Goal: Information Seeking & Learning: Learn about a topic

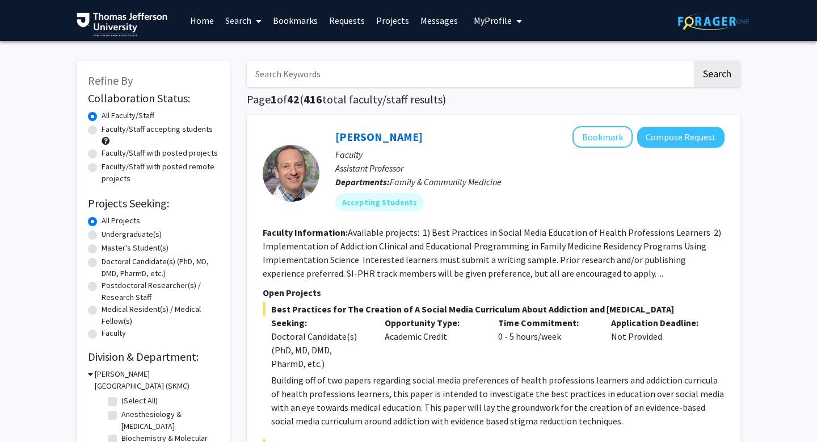
click at [348, 74] on input "Search Keywords" at bounding box center [470, 74] width 446 height 26
type input "shared decision"
click at [694, 61] on button "Search" at bounding box center [717, 74] width 47 height 26
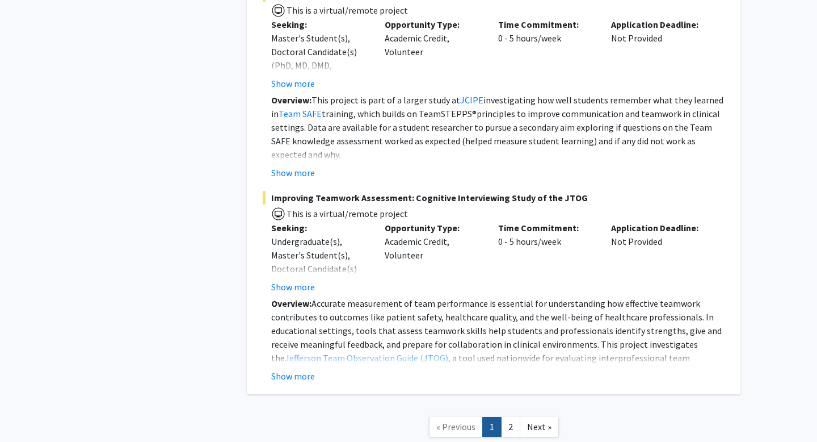
scroll to position [3950, 0]
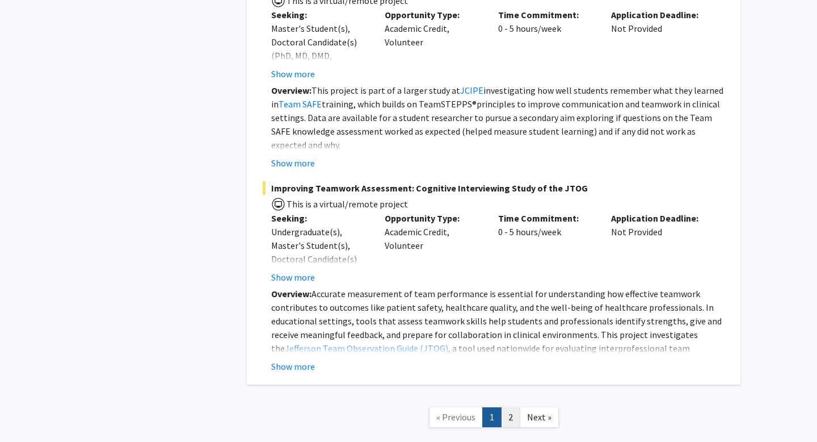
click at [512, 407] on link "2" at bounding box center [510, 417] width 19 height 20
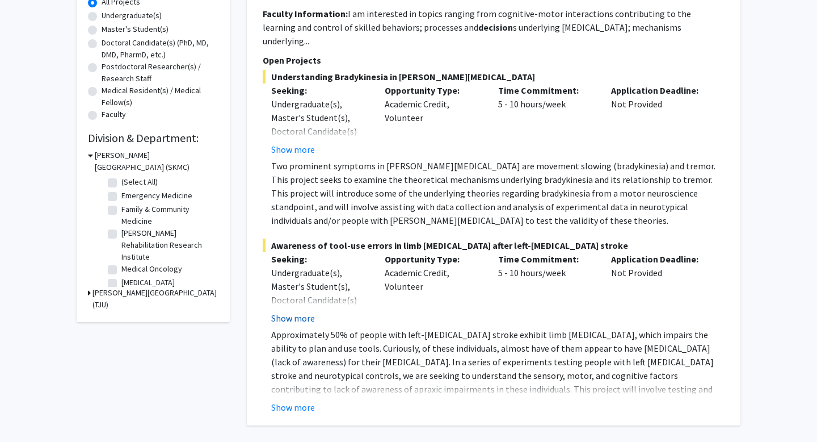
scroll to position [220, 0]
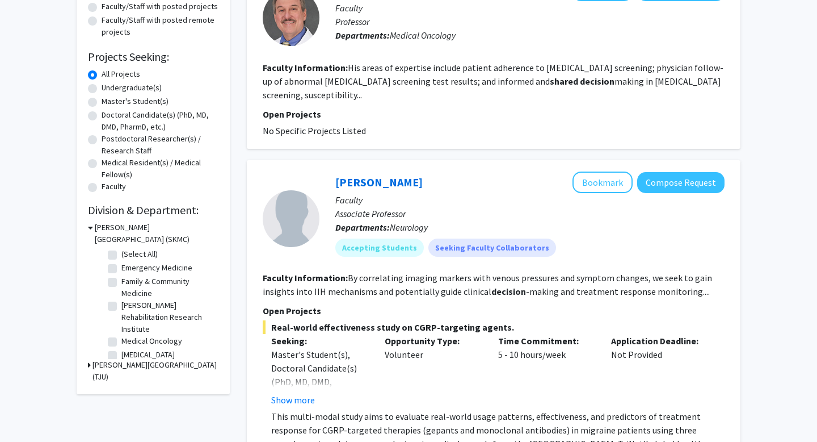
scroll to position [314, 0]
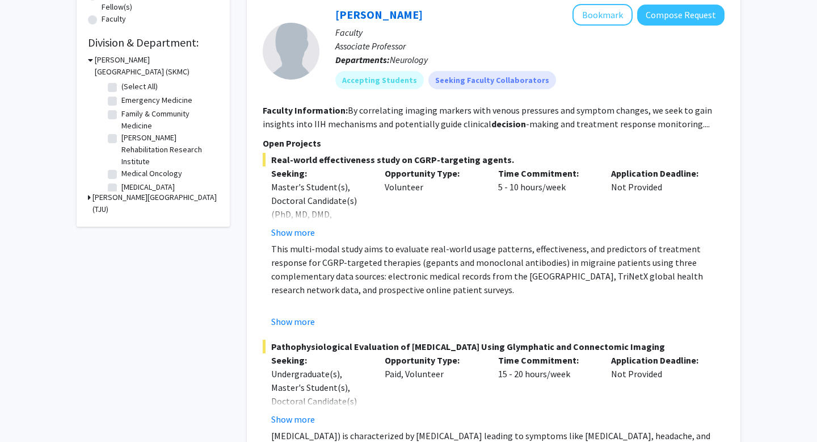
click at [152, 200] on h3 "Thomas Jefferson University (TJU)" at bounding box center [156, 203] width 126 height 24
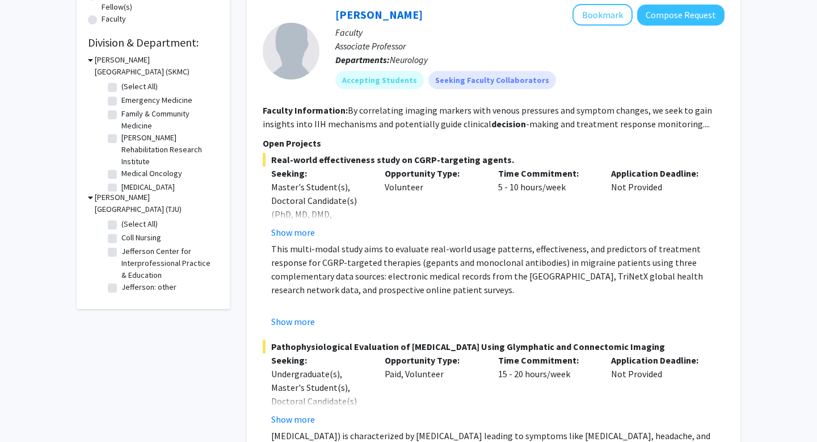
click at [152, 200] on h3 "Thomas Jefferson University (TJU)" at bounding box center [157, 203] width 124 height 24
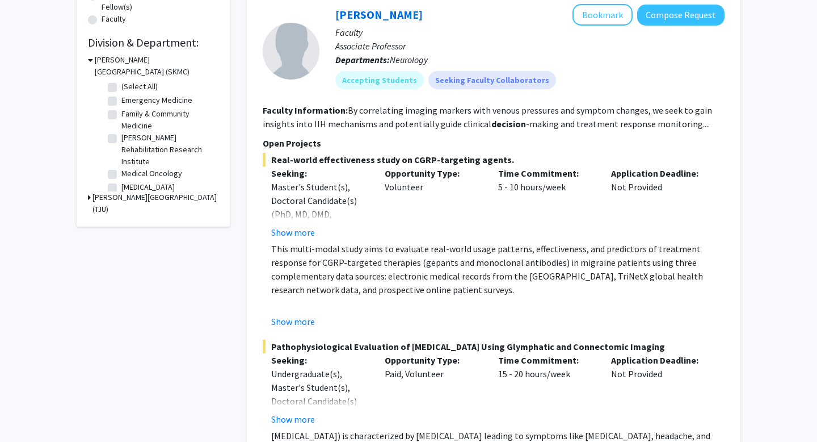
click at [117, 172] on fg-checkbox "Medical Oncology Medical Oncology" at bounding box center [162, 174] width 108 height 14
click at [121, 173] on label "Medical Oncology" at bounding box center [151, 173] width 61 height 12
click at [121, 173] on input "Medical Oncology" at bounding box center [124, 170] width 7 height 7
checkbox input "true"
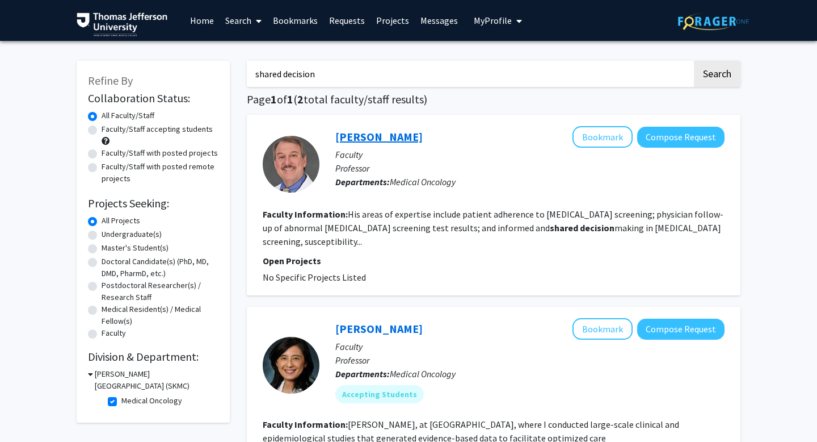
click at [371, 140] on link "Ronald Myers" at bounding box center [378, 136] width 87 height 14
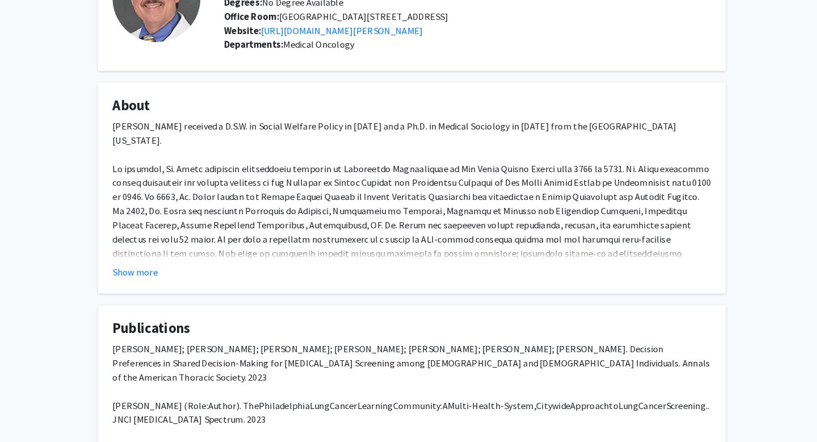
scroll to position [102, 0]
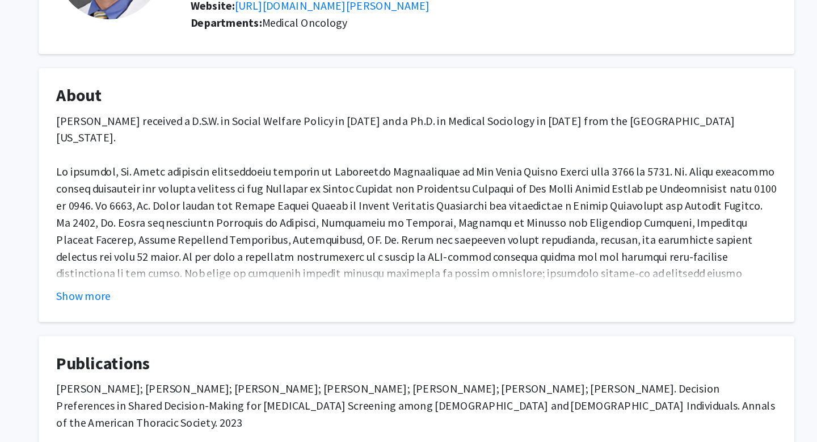
drag, startPoint x: 356, startPoint y: 127, endPoint x: 372, endPoint y: 153, distance: 30.3
click at [372, 153] on fg-card "About Dr. Ronald E. Myers received a D.S.W. in Social Welfare Policy in 1983 an…" at bounding box center [408, 188] width 607 height 204
click at [372, 153] on div "Dr. Ronald E. Myers received a D.S.W. in Social Welfare Policy in 1983 and a Ph…" at bounding box center [408, 202] width 579 height 163
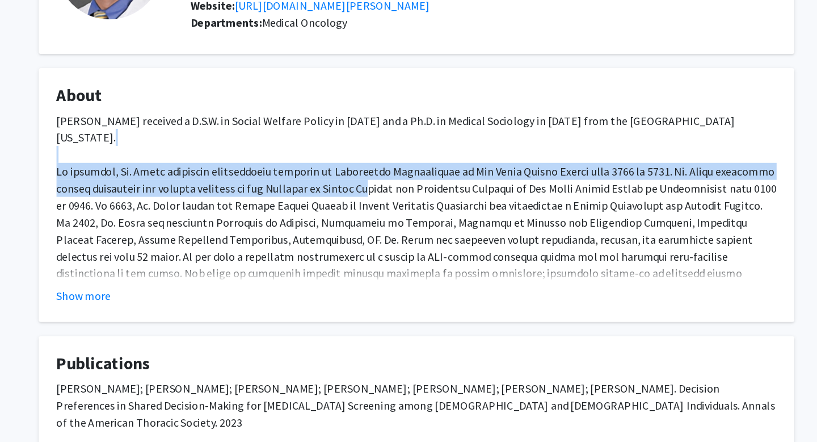
drag, startPoint x: 360, startPoint y: 160, endPoint x: 370, endPoint y: 182, distance: 23.9
click at [370, 182] on div "Dr. Ronald E. Myers received a D.S.W. in Social Welfare Policy in 1983 and a Ph…" at bounding box center [408, 202] width 579 height 163
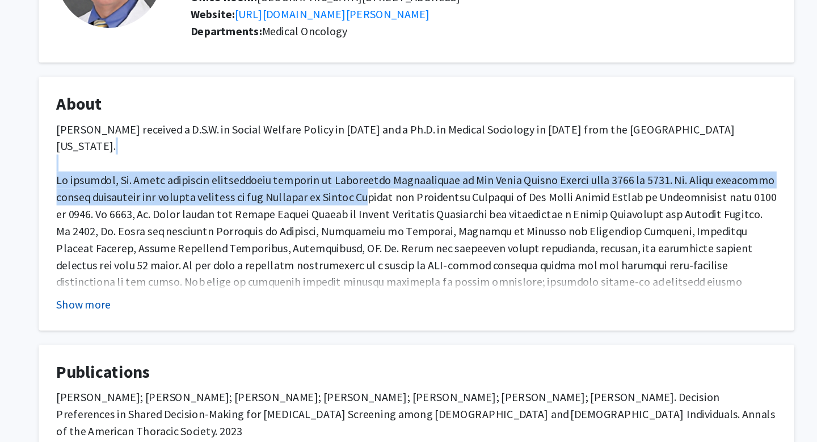
click at [157, 275] on button "Show more" at bounding box center [141, 269] width 44 height 14
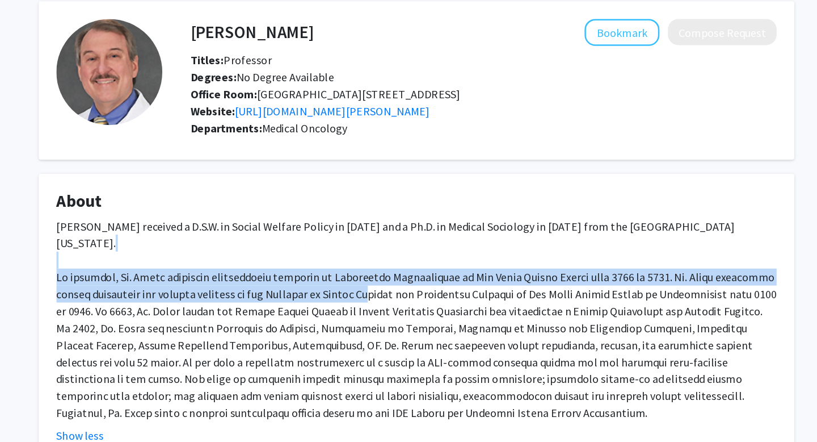
scroll to position [25, 0]
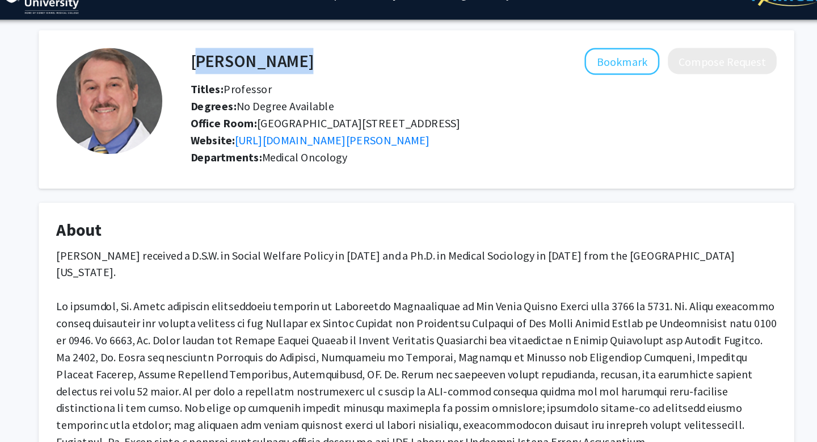
drag, startPoint x: 227, startPoint y: 52, endPoint x: 315, endPoint y: 40, distance: 88.8
click at [315, 40] on div "Ronald Myers Bookmark Compose Request" at bounding box center [462, 50] width 488 height 22
click at [270, 111] on link "https://www.jefferson.edu/academics/colleges-schools-institutes/skmc/department…" at bounding box center [341, 112] width 157 height 11
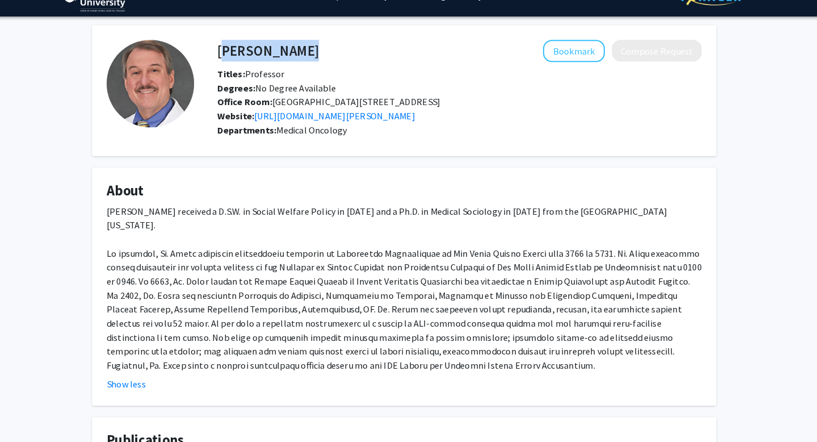
scroll to position [23, 0]
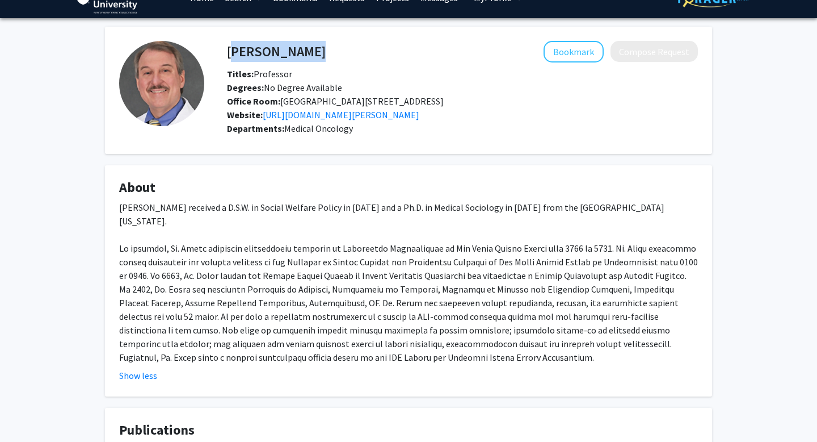
click at [288, 331] on div "Dr. Ronald E. Myers received a D.S.W. in Social Welfare Policy in 1983 and a Ph…" at bounding box center [408, 281] width 579 height 163
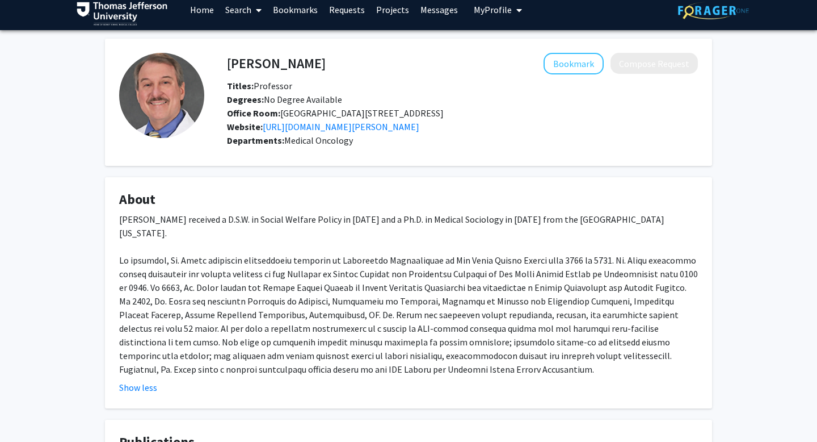
scroll to position [0, 0]
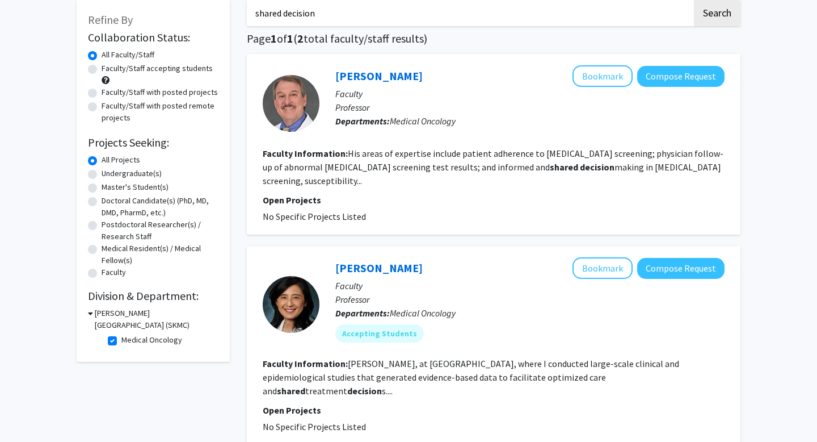
scroll to position [62, 0]
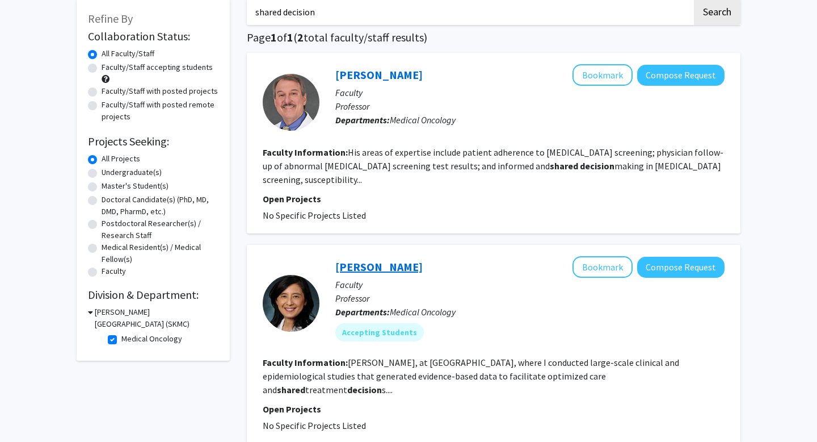
click at [379, 259] on link "Grace Lu-Yao" at bounding box center [378, 266] width 87 height 14
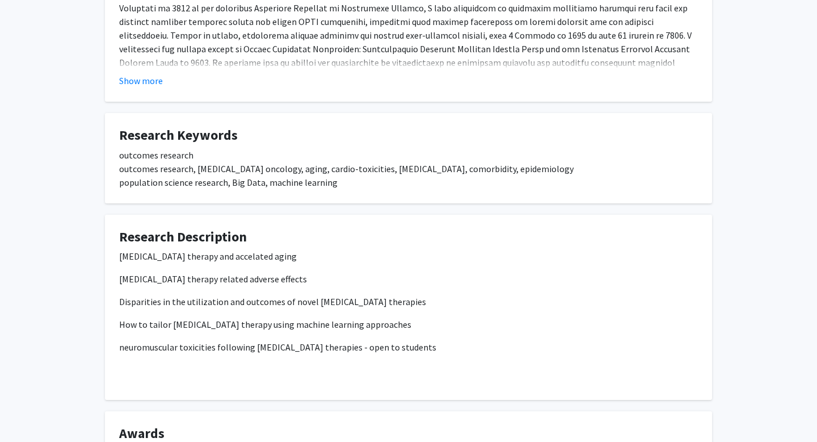
scroll to position [315, 0]
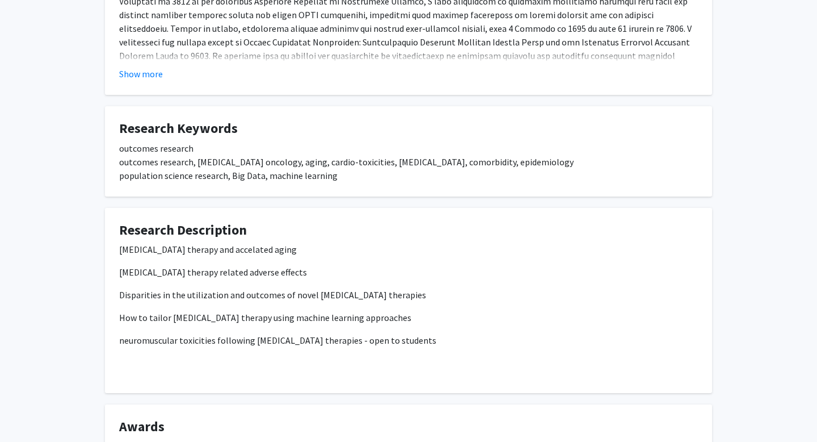
drag, startPoint x: 343, startPoint y: 247, endPoint x: 381, endPoint y: 308, distance: 71.2
click at [381, 308] on fg-card "Research Description [MEDICAL_DATA] therapy and accelated aging [MEDICAL_DATA] …" at bounding box center [408, 301] width 607 height 186
click at [395, 279] on p "[MEDICAL_DATA] therapy related adverse effects" at bounding box center [408, 272] width 579 height 14
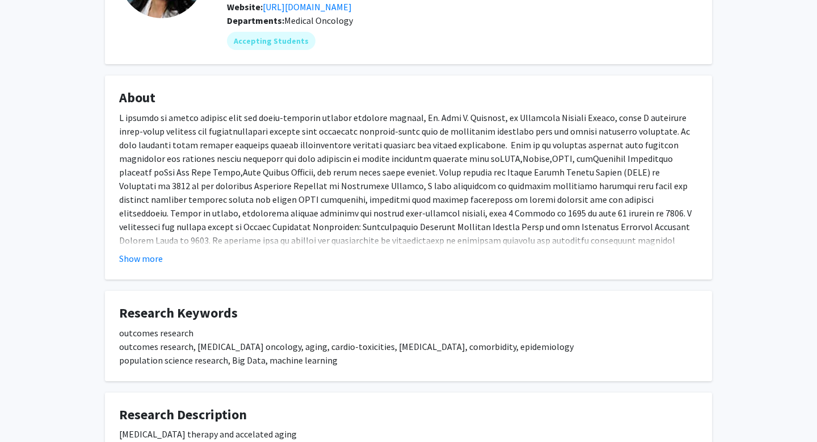
scroll to position [0, 0]
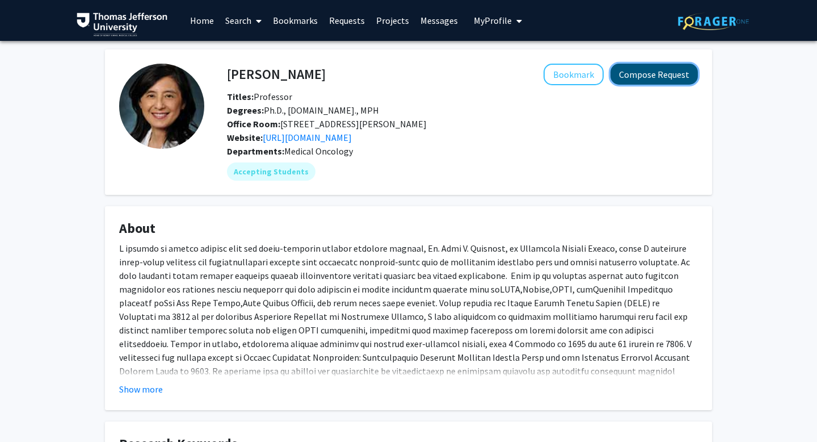
click at [649, 83] on button "Compose Request" at bounding box center [654, 74] width 87 height 21
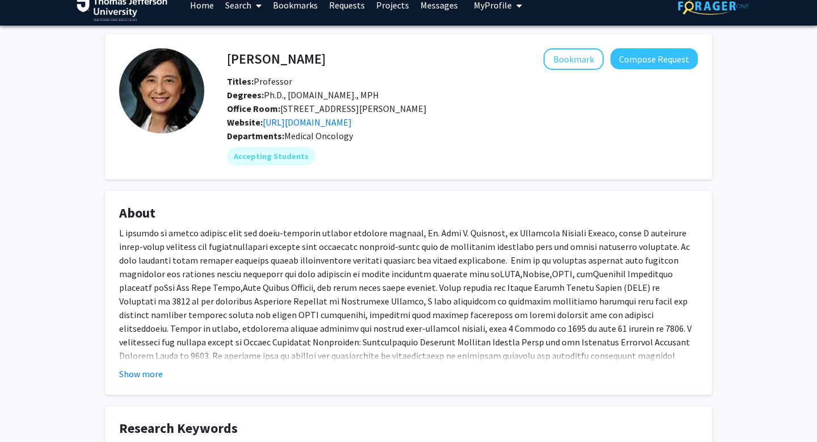
scroll to position [26, 0]
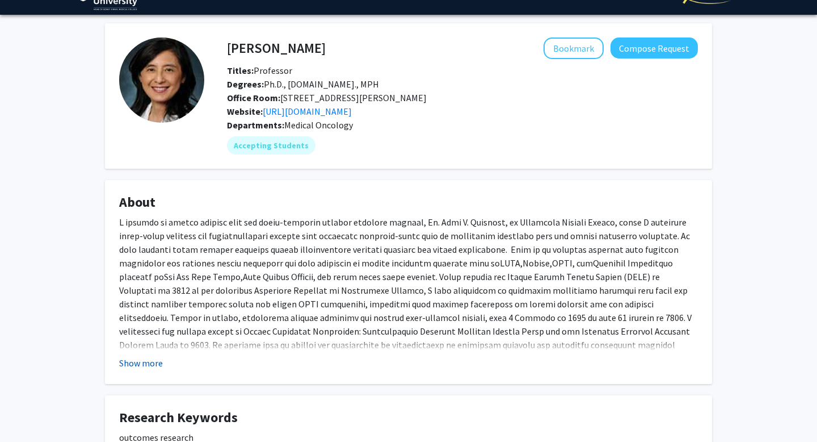
click at [160, 369] on button "Show more" at bounding box center [141, 363] width 44 height 14
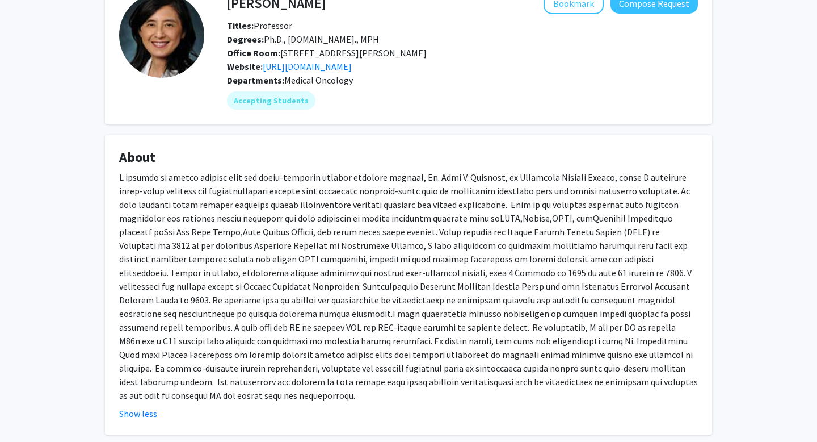
scroll to position [114, 0]
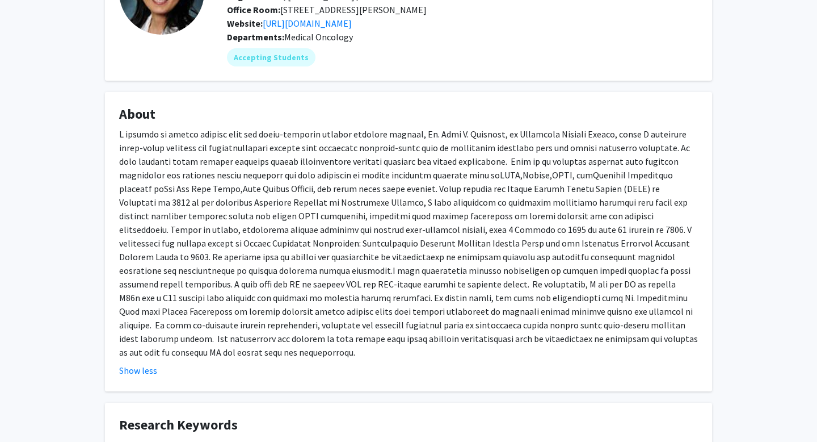
drag, startPoint x: 583, startPoint y: 356, endPoint x: 119, endPoint y: 154, distance: 506.0
click at [119, 154] on div at bounding box center [408, 243] width 579 height 232
copy div "I started my career working with the world-renowned outcome research pioneer, D…"
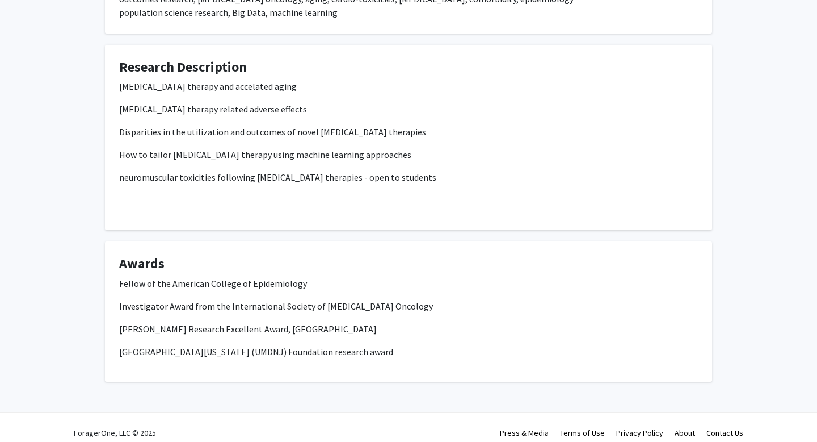
scroll to position [584, 0]
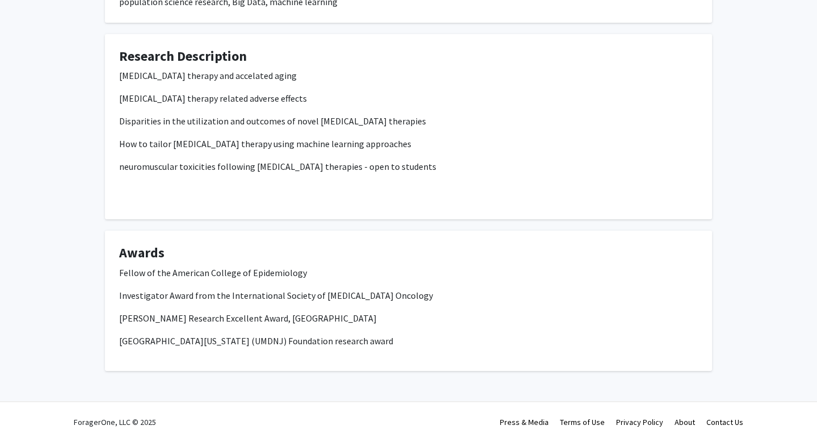
click at [469, 265] on fg-card-title "Awards" at bounding box center [408, 255] width 579 height 21
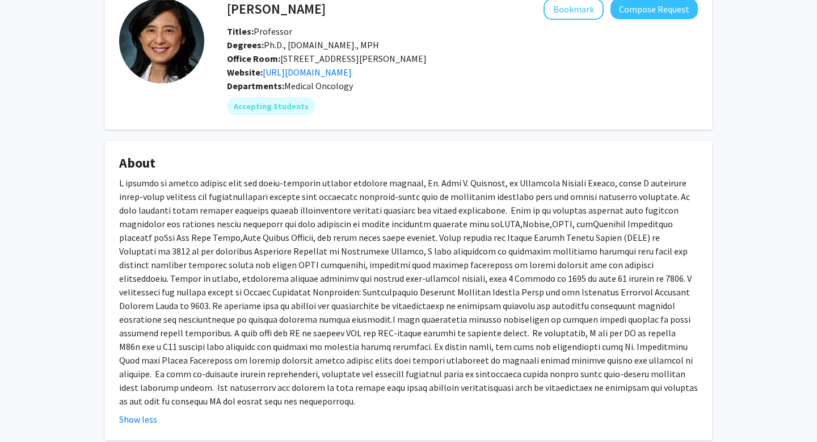
scroll to position [16, 0]
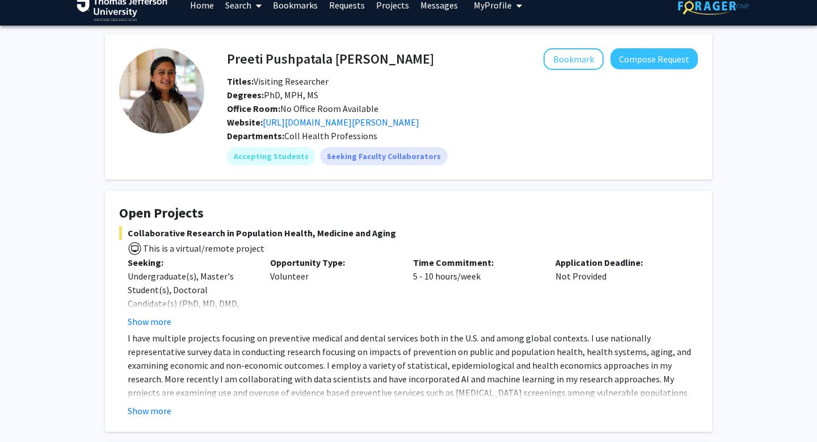
scroll to position [63, 0]
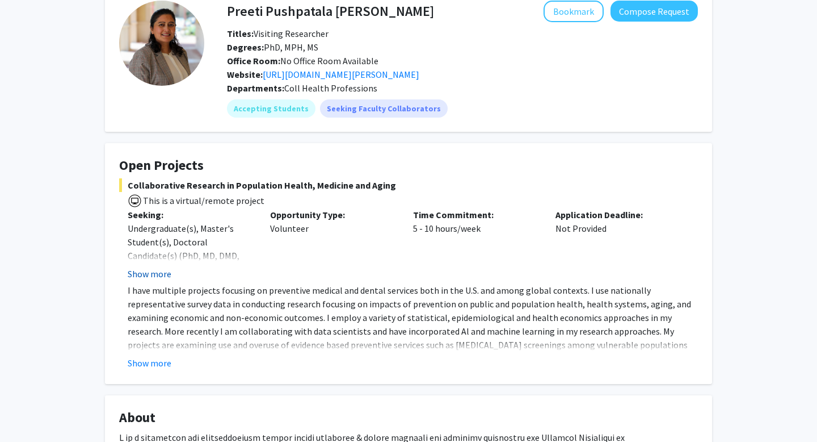
click at [156, 280] on button "Show more" at bounding box center [150, 274] width 44 height 14
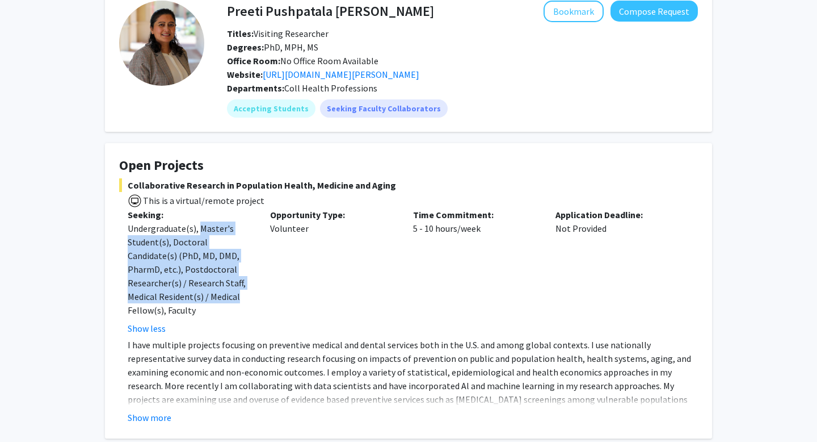
drag, startPoint x: 201, startPoint y: 243, endPoint x: 253, endPoint y: 314, distance: 87.7
click at [253, 314] on div "Seeking: Undergraduate(s), Master's Student(s), Doctoral Candidate(s) (PhD, MD,…" at bounding box center [190, 271] width 142 height 127
click at [257, 318] on div "Seeking: Undergraduate(s), Master's Student(s), Doctoral Candidate(s) (PhD, MD,…" at bounding box center [190, 271] width 142 height 127
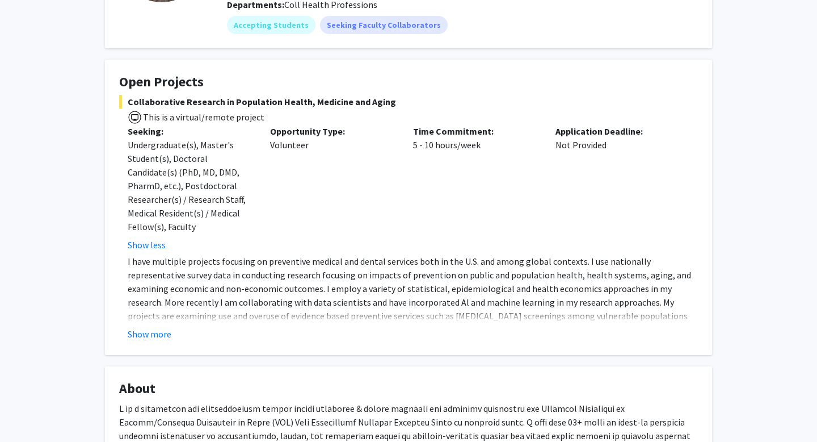
scroll to position [149, 0]
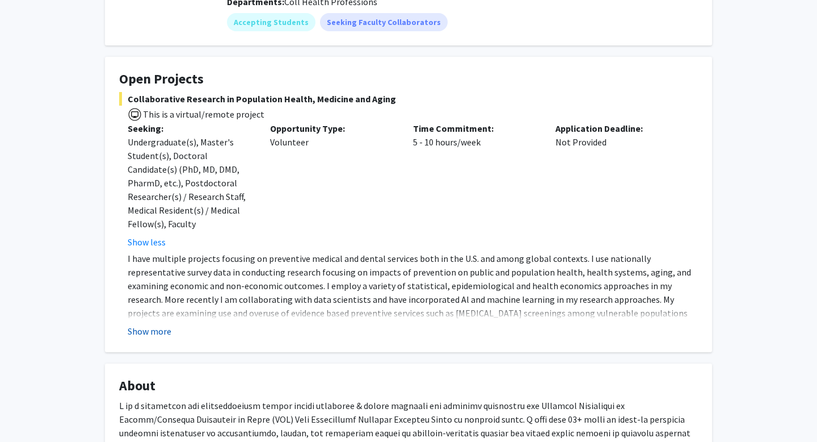
click at [164, 338] on button "Show more" at bounding box center [150, 331] width 44 height 14
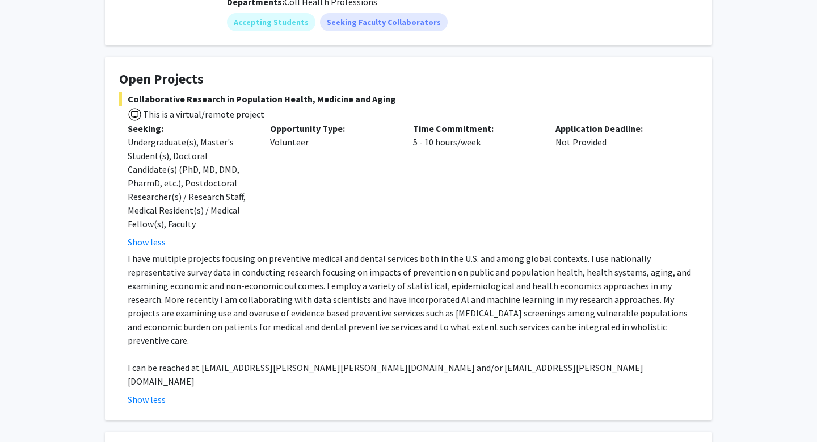
click at [470, 344] on p "I have multiple projects focusing on preventive medical and dental services bot…" at bounding box center [413, 298] width 570 height 95
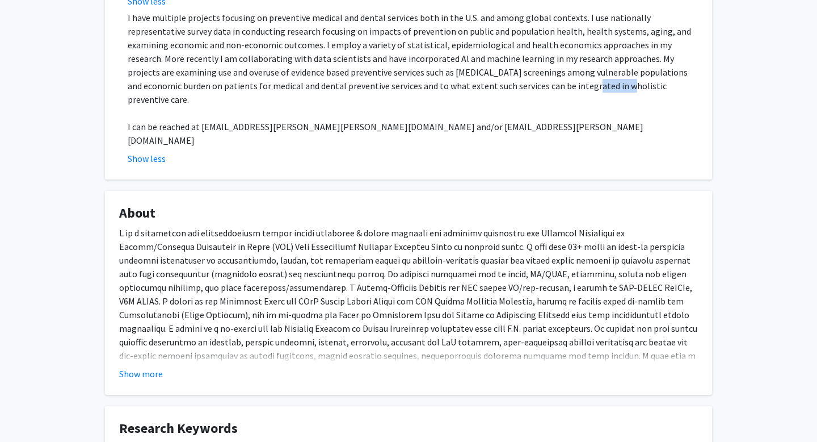
scroll to position [390, 0]
click at [153, 366] on button "Show more" at bounding box center [141, 373] width 44 height 14
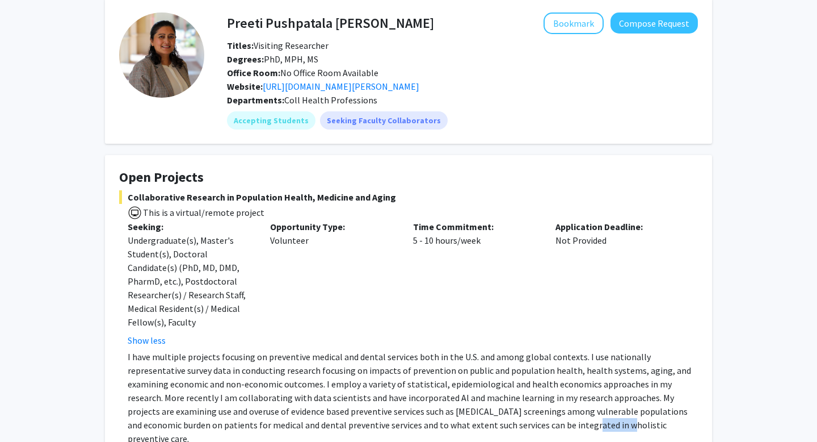
scroll to position [0, 0]
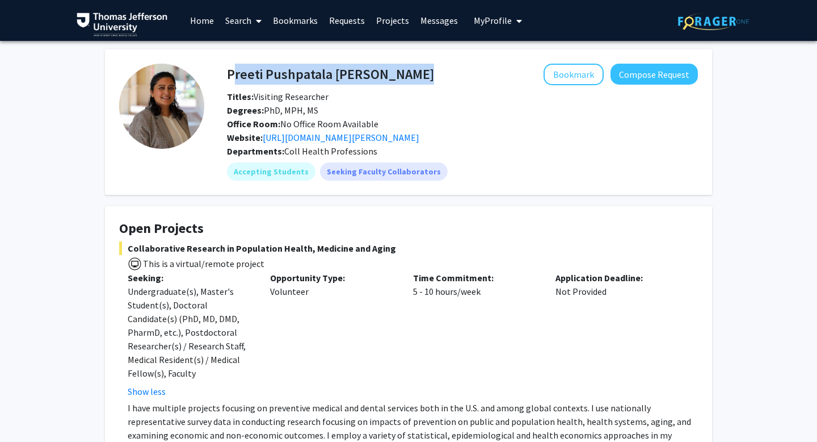
drag, startPoint x: 228, startPoint y: 78, endPoint x: 385, endPoint y: 69, distance: 156.9
click at [385, 69] on div "Preeti Pushpatala Zanwar Bookmark Compose Request" at bounding box center [462, 75] width 488 height 22
copy h4 "Preeti Pushpatala Zanwar"
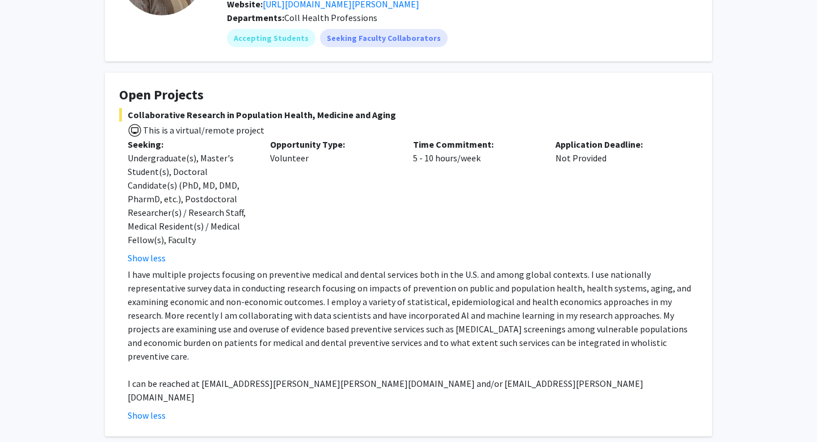
scroll to position [144, 0]
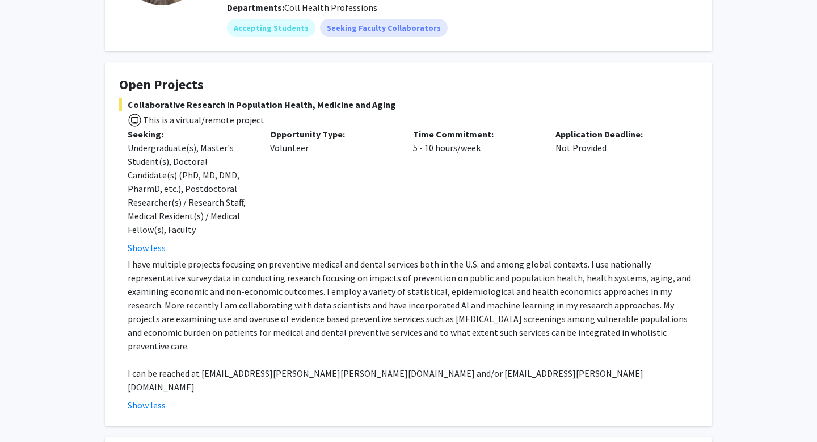
click at [237, 303] on p "I have multiple projects focusing on preventive medical and dental services bot…" at bounding box center [413, 304] width 570 height 95
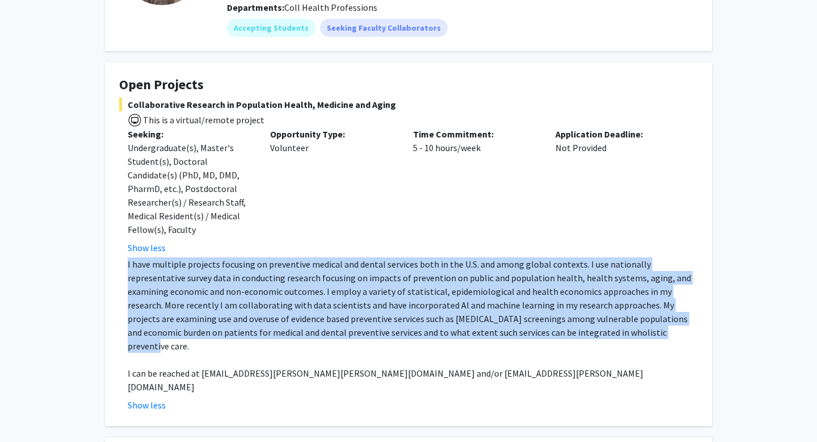
drag, startPoint x: 126, startPoint y: 278, endPoint x: 541, endPoint y: 342, distance: 419.9
click at [541, 342] on fg-read-more "I have multiple projects focusing on preventive medical and dental services bot…" at bounding box center [408, 334] width 579 height 154
copy p "I have multiple projects focusing on preventive medical and dental services bot…"
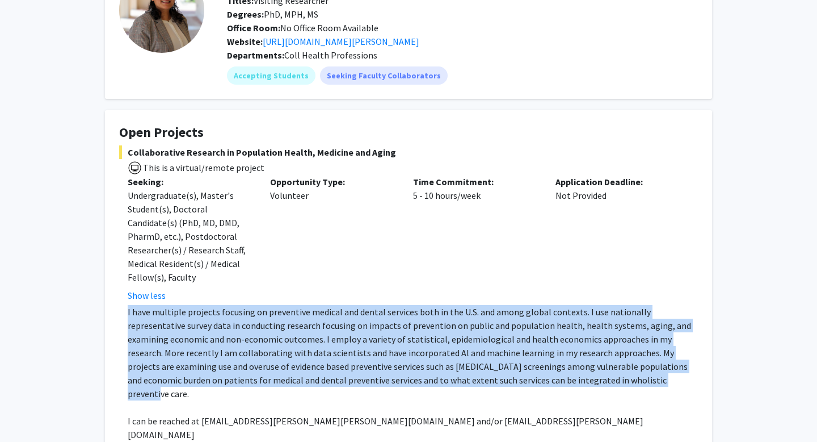
scroll to position [0, 0]
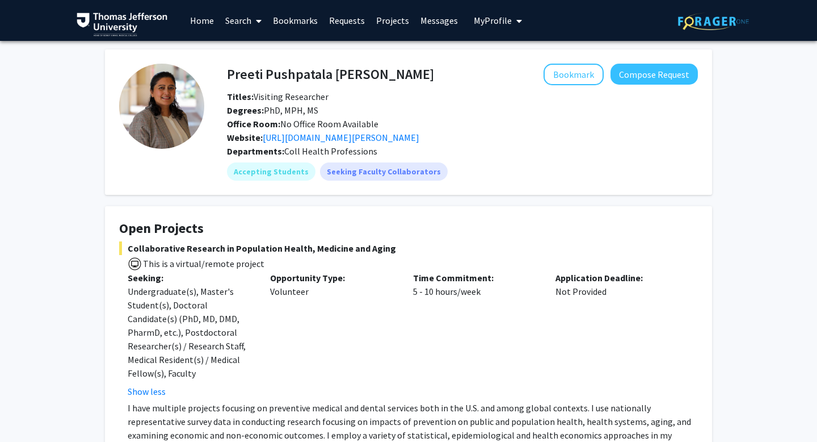
click at [383, 106] on div "Degrees: PhD, MPH, MS" at bounding box center [462, 110] width 488 height 14
click at [333, 132] on link "https://www.jefferson.edu/academics/colleges-schools-institutes/population-heal…" at bounding box center [341, 137] width 157 height 11
drag, startPoint x: 378, startPoint y: 61, endPoint x: 227, endPoint y: 75, distance: 151.7
click at [227, 75] on fg-card "Preeti Pushpatala Zanwar Bookmark Compose Request Titles: Visiting Researcher D…" at bounding box center [408, 121] width 607 height 145
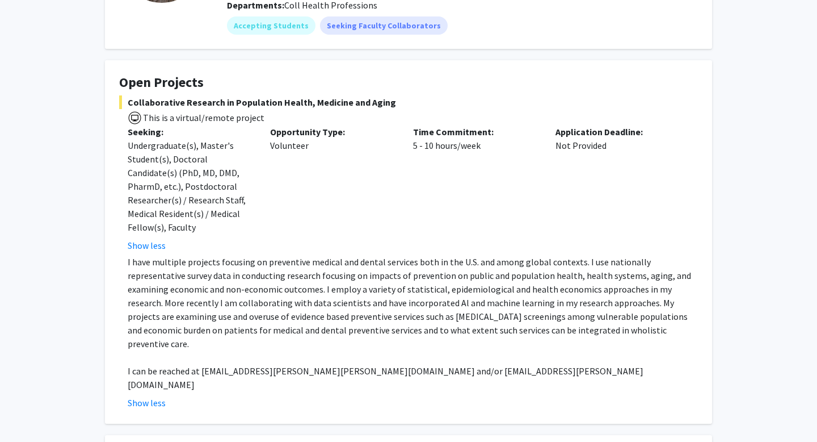
scroll to position [386, 0]
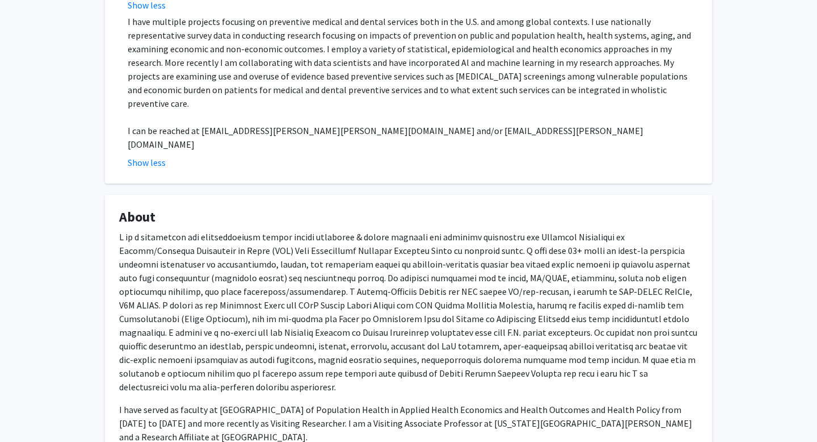
click at [274, 156] on div "Show less" at bounding box center [413, 163] width 570 height 14
drag, startPoint x: 201, startPoint y: 133, endPoint x: 309, endPoint y: 132, distance: 108.4
click at [309, 132] on p "I can be reached at preeti.zanwar@jefferson.edu and/or preeti.zanwar@tamu.edu" at bounding box center [413, 137] width 570 height 27
copy p "preeti.zanwar@jefferson.edu"
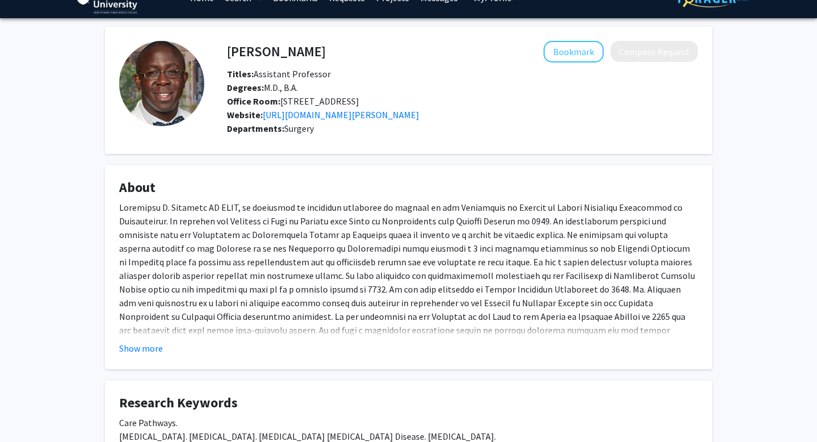
scroll to position [28, 0]
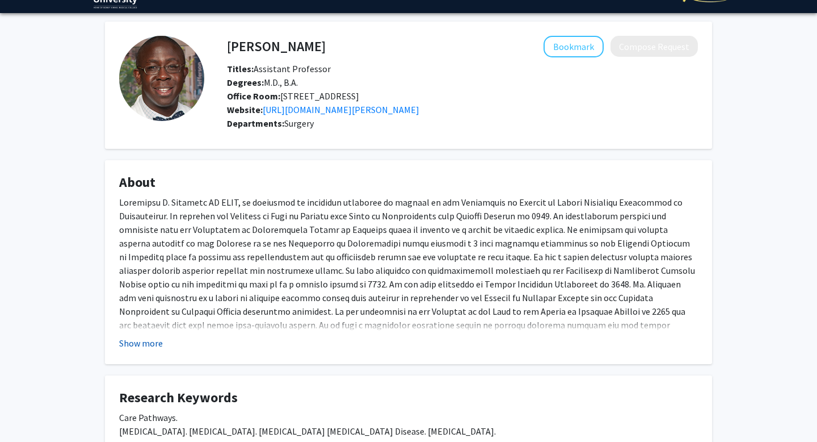
click at [137, 350] on button "Show more" at bounding box center [141, 343] width 44 height 14
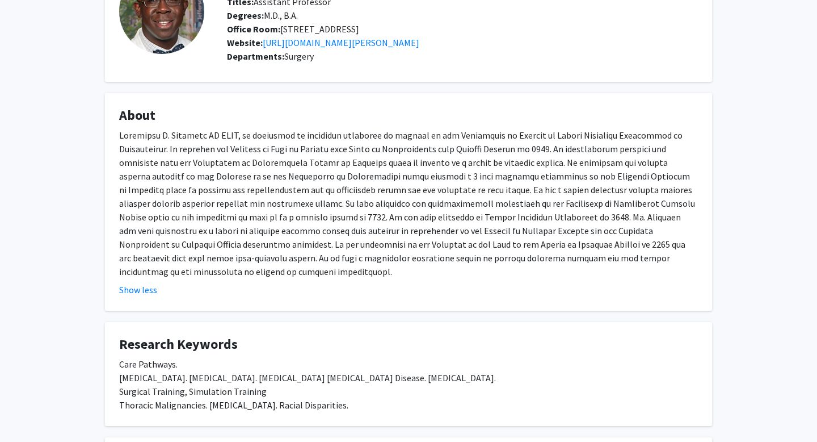
scroll to position [378, 0]
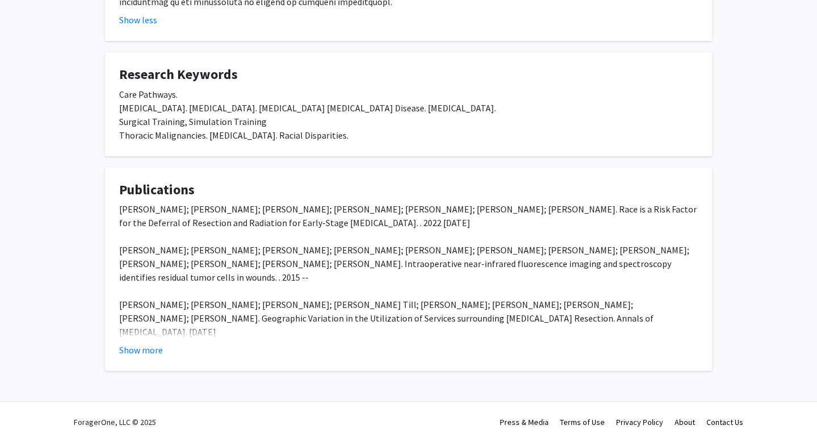
click at [151, 339] on fg-read-more "Charles Y Huang; Shale Mack; Tyle R Grenda; Julie A Barta; Brian M Till; Nathan…" at bounding box center [408, 279] width 579 height 154
click at [151, 362] on fg-card "Publications Charles Y Huang; Shale Mack; Tyle R Grenda; Julie A Barta; Brian M…" at bounding box center [408, 269] width 607 height 204
click at [145, 344] on button "Show more" at bounding box center [141, 350] width 44 height 14
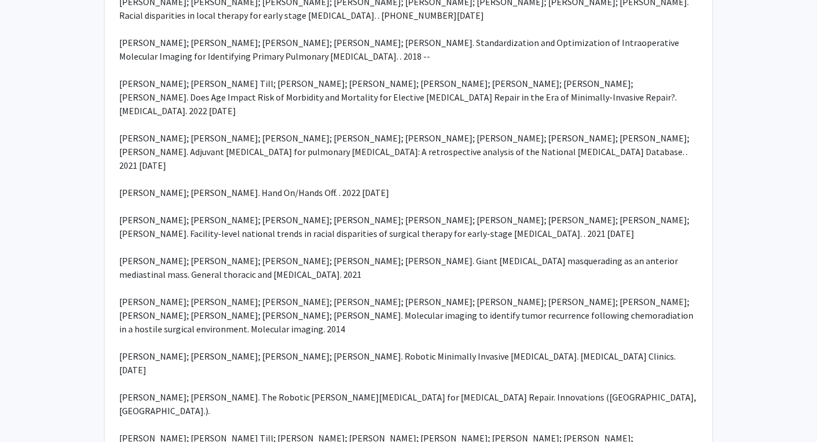
scroll to position [475, 0]
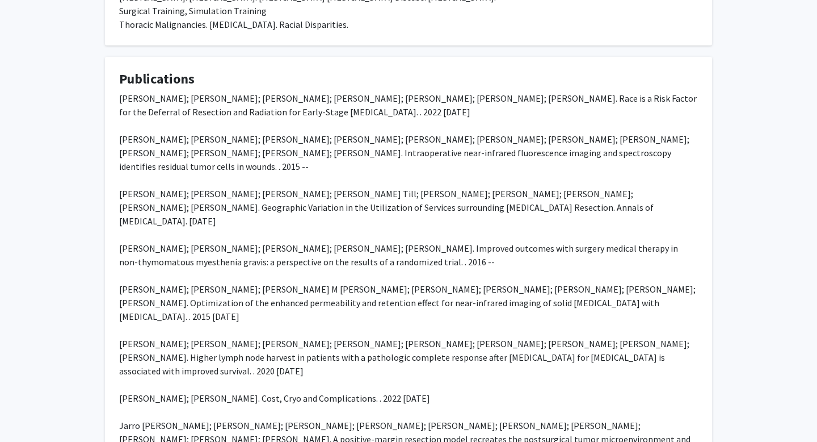
drag, startPoint x: 120, startPoint y: 205, endPoint x: 711, endPoint y: 221, distance: 591.6
copy div "Darshak S. Thosani; Luke T. Meredith; Richard West; Brian M. Till; Uzma Rahman;…"
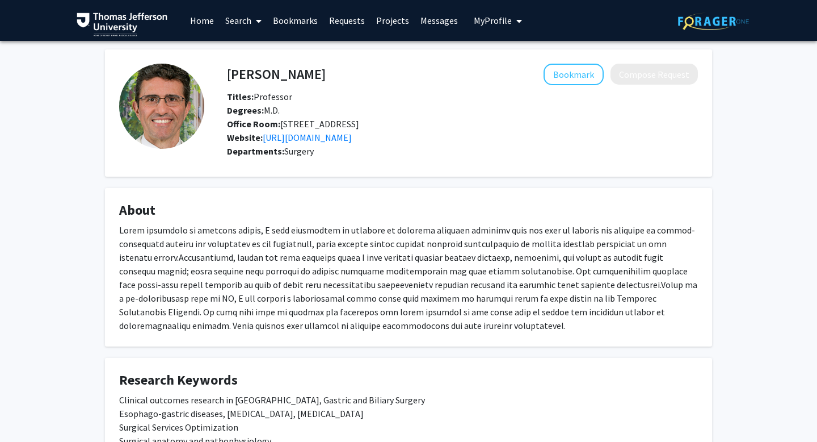
drag, startPoint x: 402, startPoint y: 233, endPoint x: 419, endPoint y: 254, distance: 26.6
click at [419, 254] on fg-card "About" at bounding box center [408, 267] width 607 height 158
click at [441, 272] on div at bounding box center [408, 277] width 579 height 109
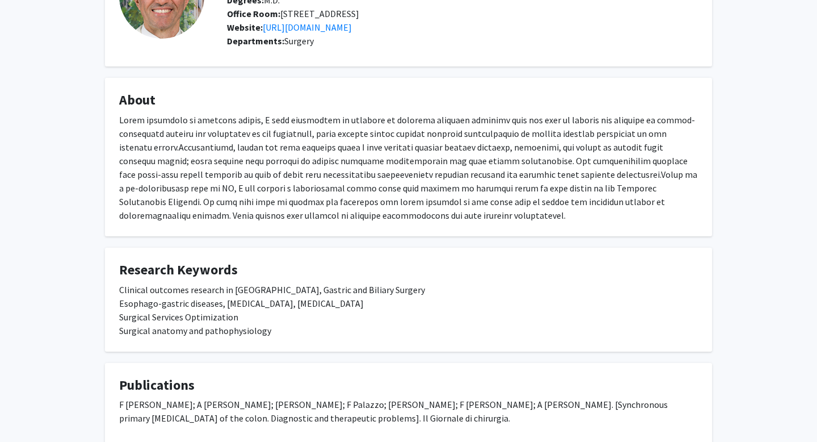
scroll to position [0, 0]
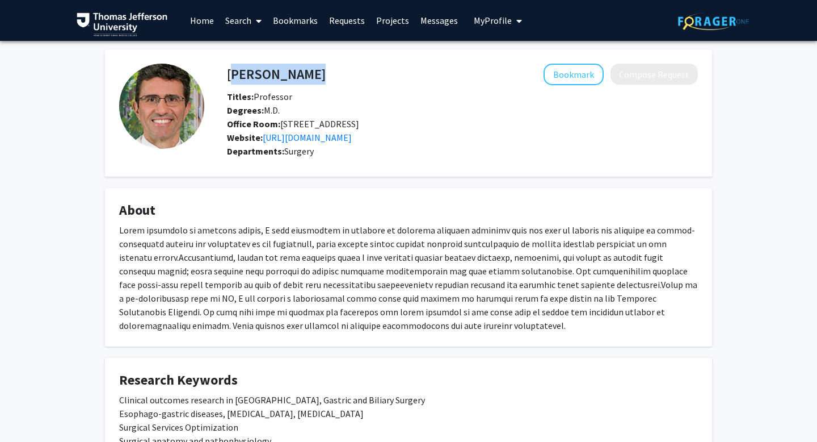
copy h4 "[PERSON_NAME]"
drag, startPoint x: 340, startPoint y: 79, endPoint x: 229, endPoint y: 72, distance: 110.9
click at [0, 0] on div "Skip navigation Home Search Bookmarks Requests Projects Messages My Profile [PE…" at bounding box center [408, 373] width 817 height 747
copy h4 "[PERSON_NAME]"
